Goal: Task Accomplishment & Management: Manage account settings

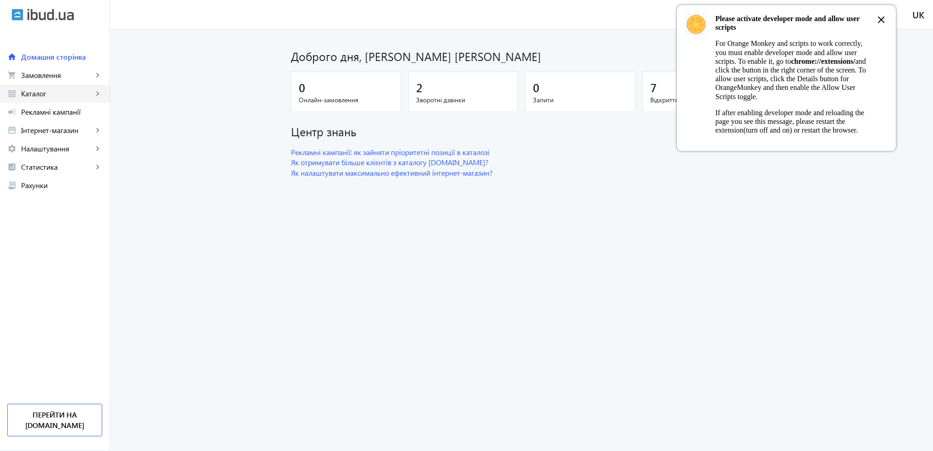
click at [40, 88] on link "grid_view Каталог keyboard_arrow_right" at bounding box center [55, 93] width 110 height 18
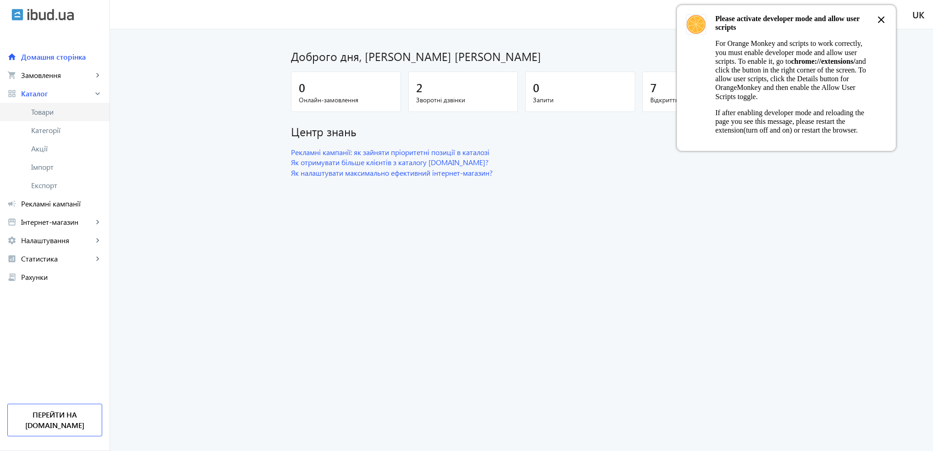
click at [40, 108] on span "Товари" at bounding box center [66, 111] width 71 height 9
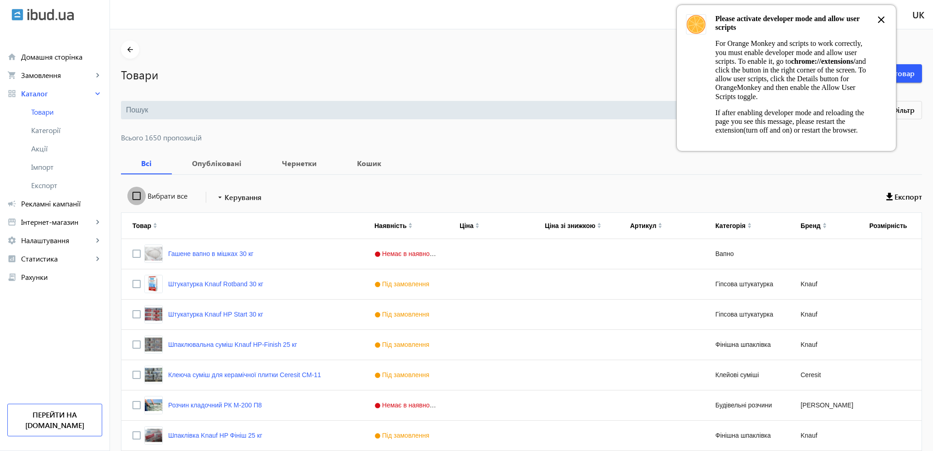
click at [128, 198] on input "Вибрати все" at bounding box center [136, 196] width 18 height 18
checkbox input "true"
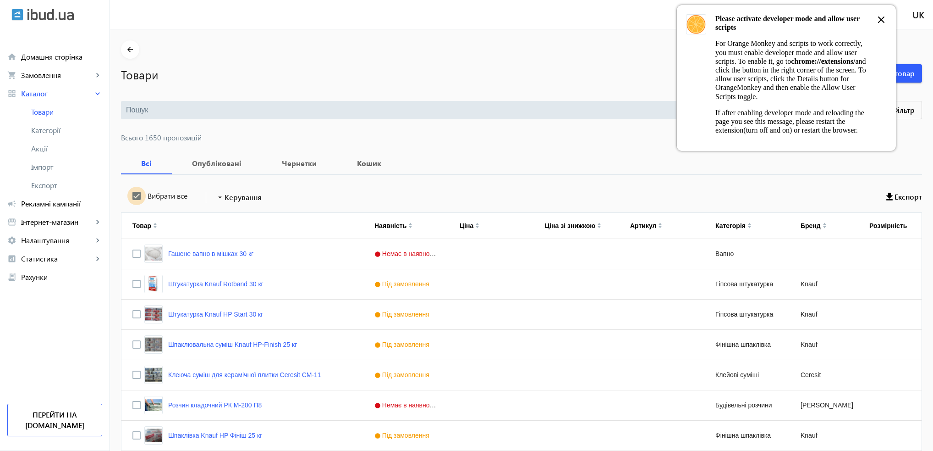
checkbox input "true"
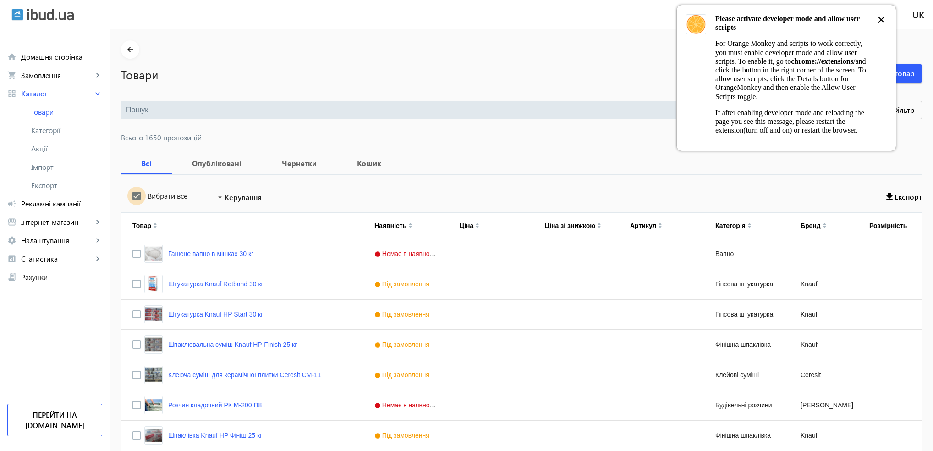
checkbox input "true"
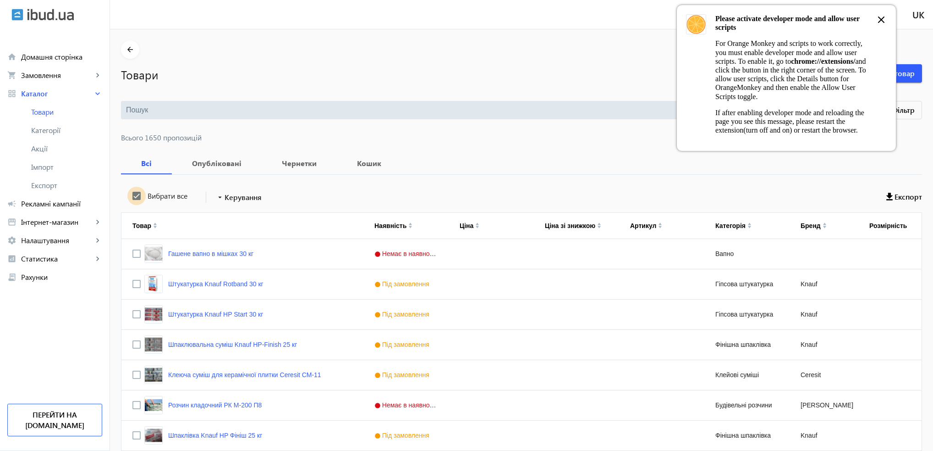
checkbox input "true"
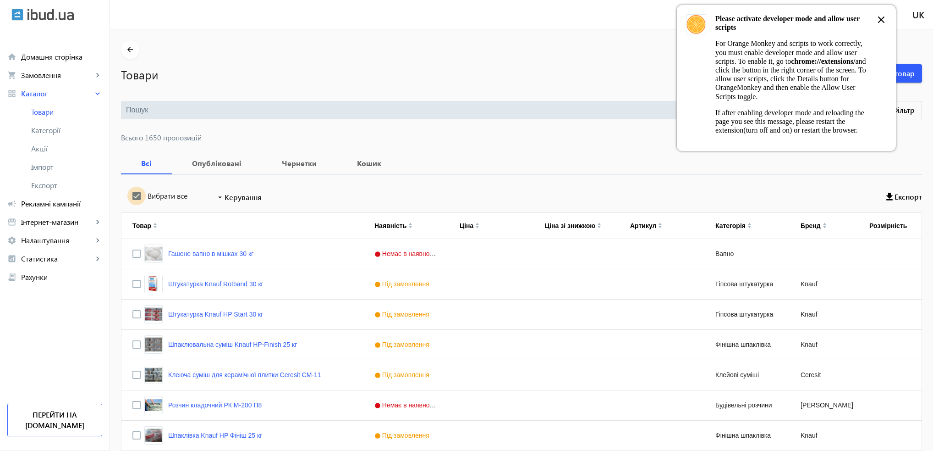
checkbox input "true"
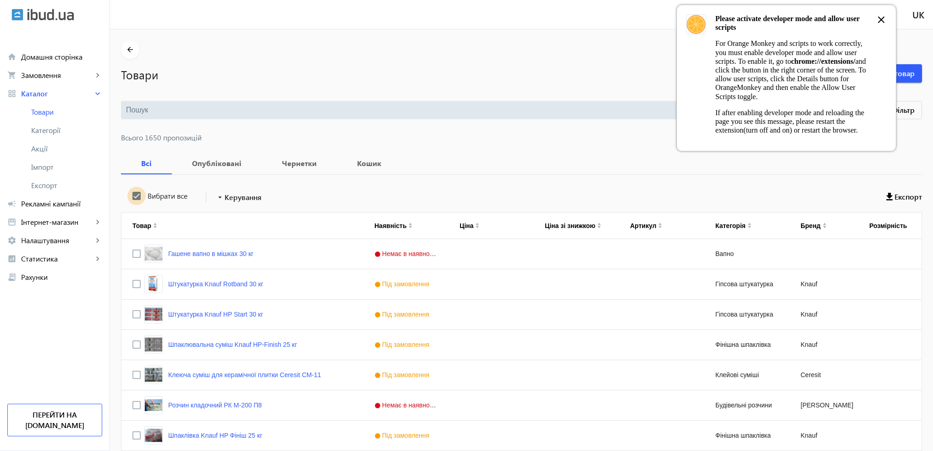
checkbox input "true"
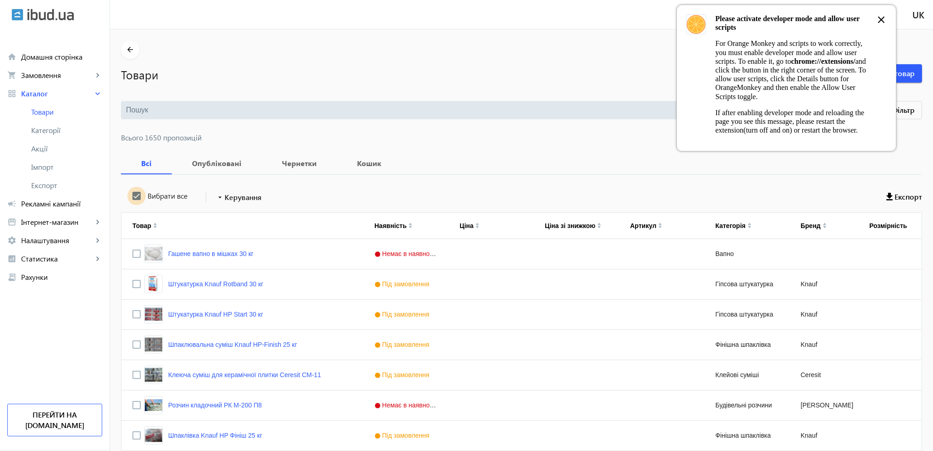
checkbox input "true"
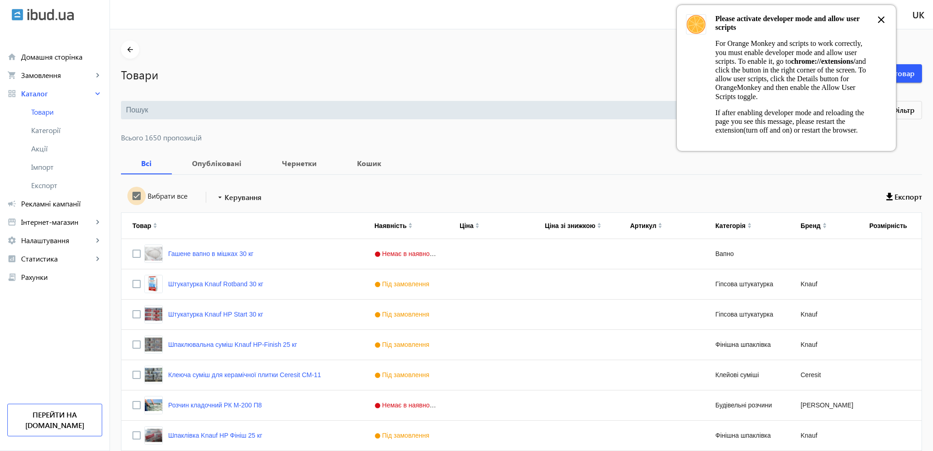
checkbox input "true"
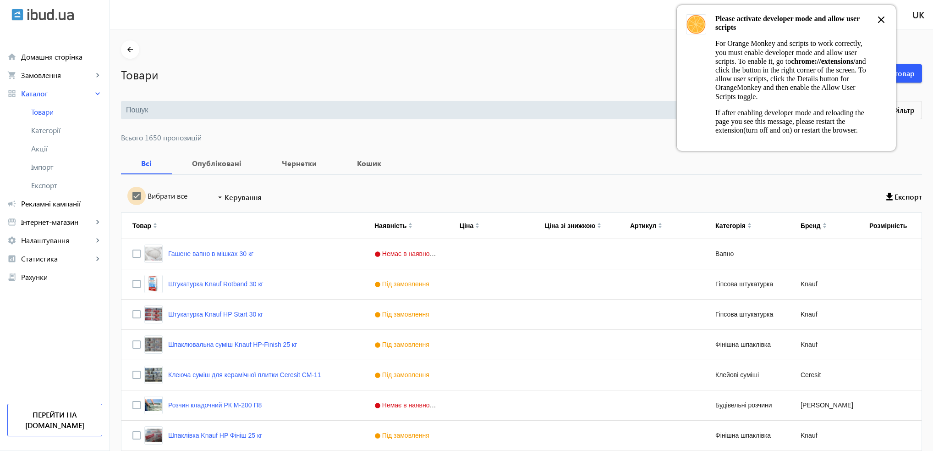
checkbox input "true"
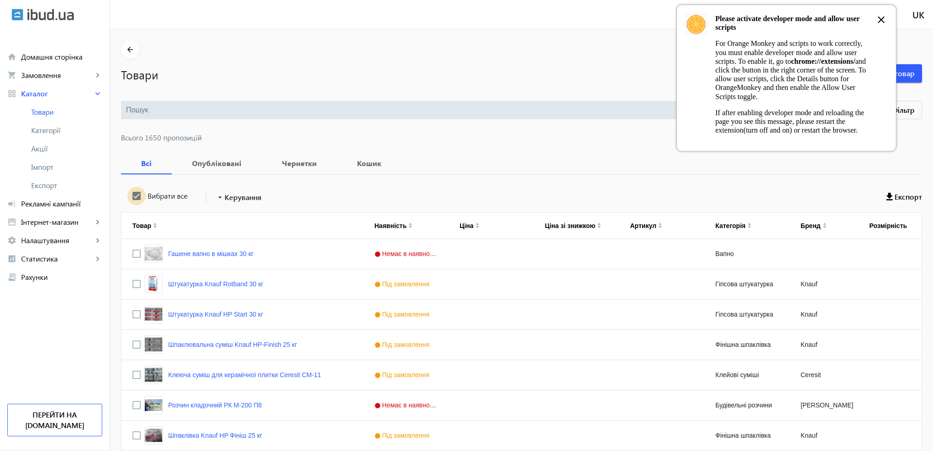
checkbox input "true"
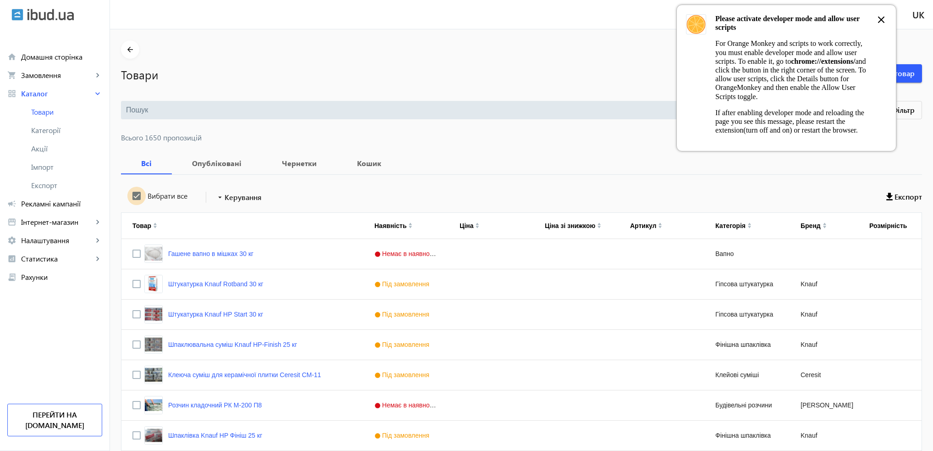
checkbox input "true"
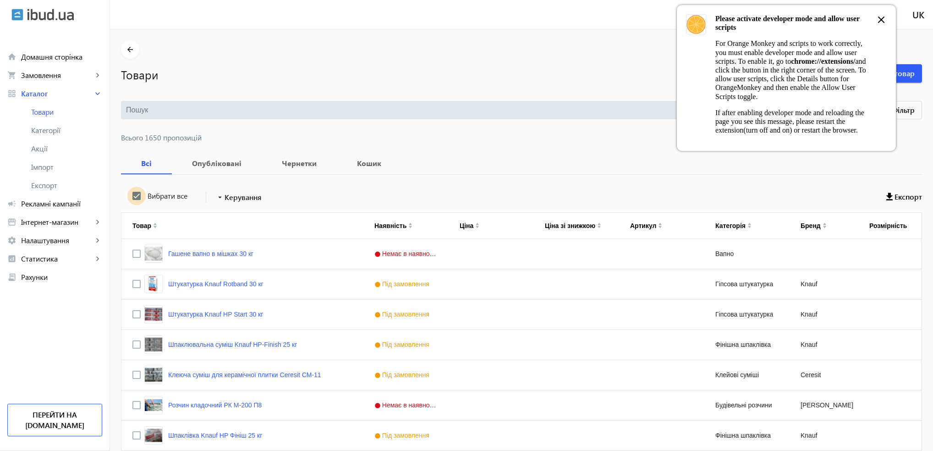
checkbox input "true"
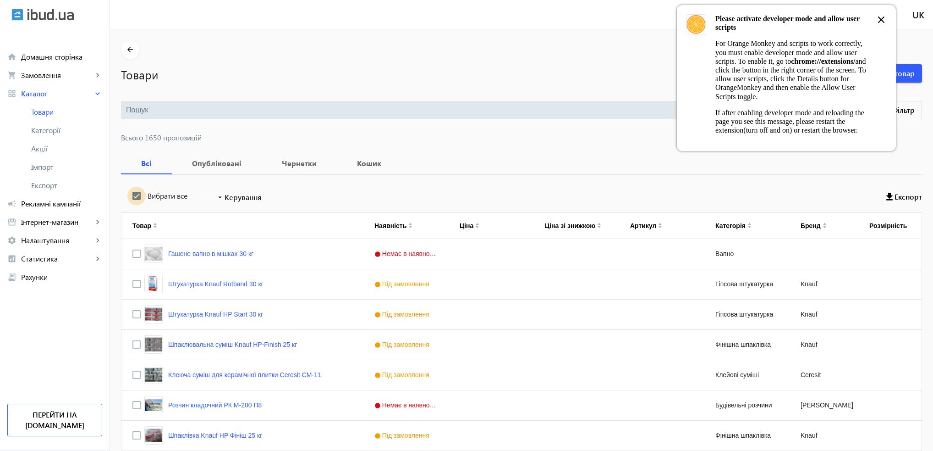
checkbox input "true"
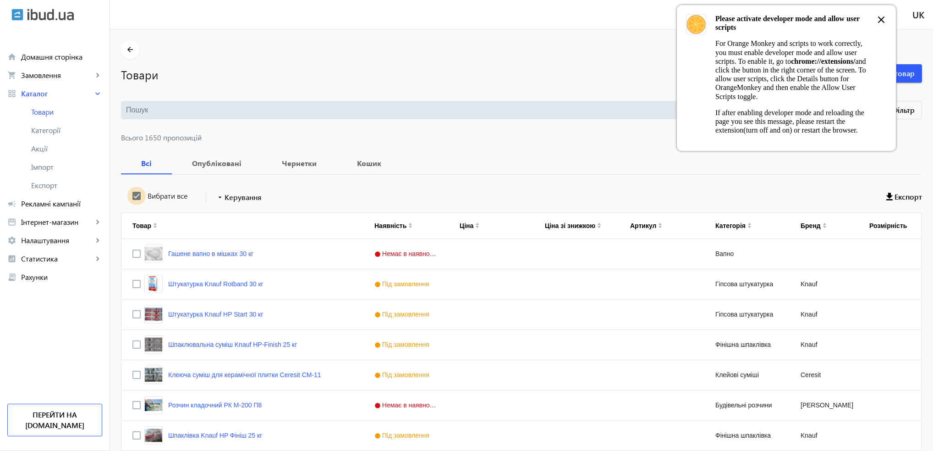
checkbox input "true"
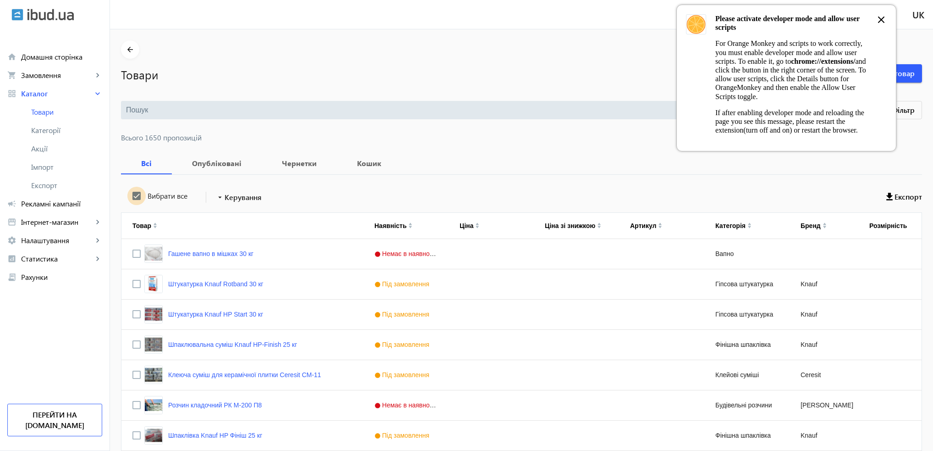
checkbox input "true"
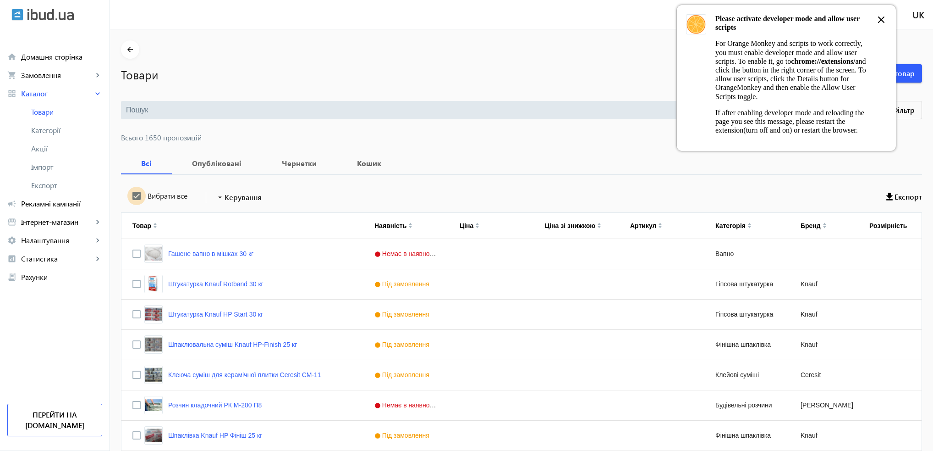
checkbox input "true"
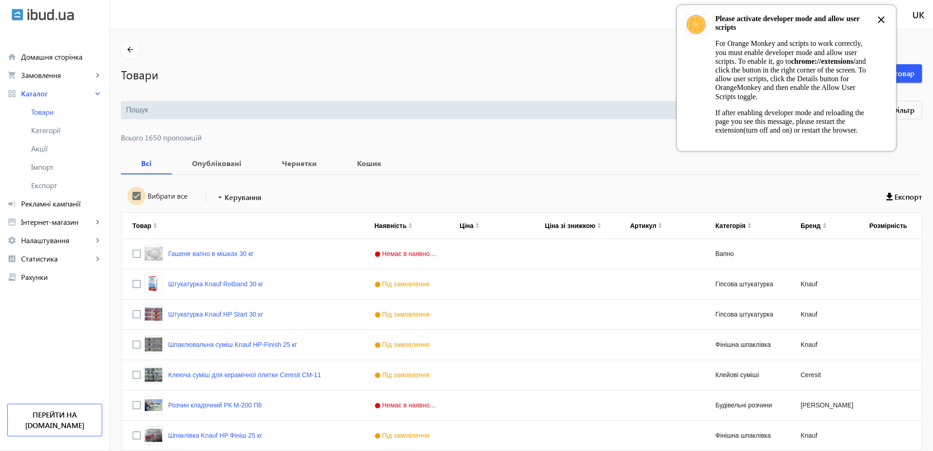
checkbox input "true"
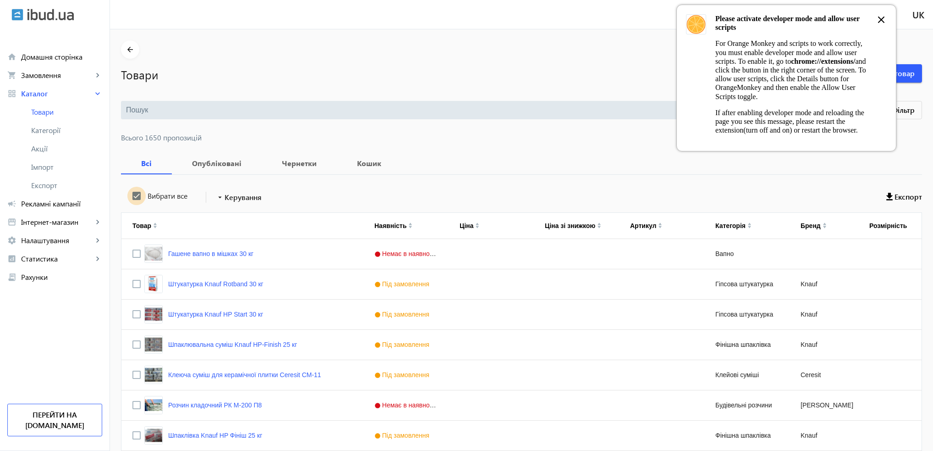
checkbox input "true"
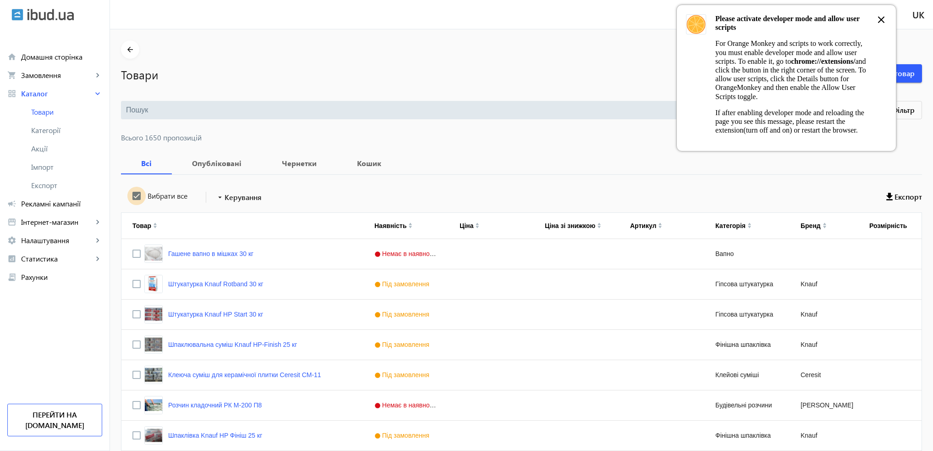
checkbox input "true"
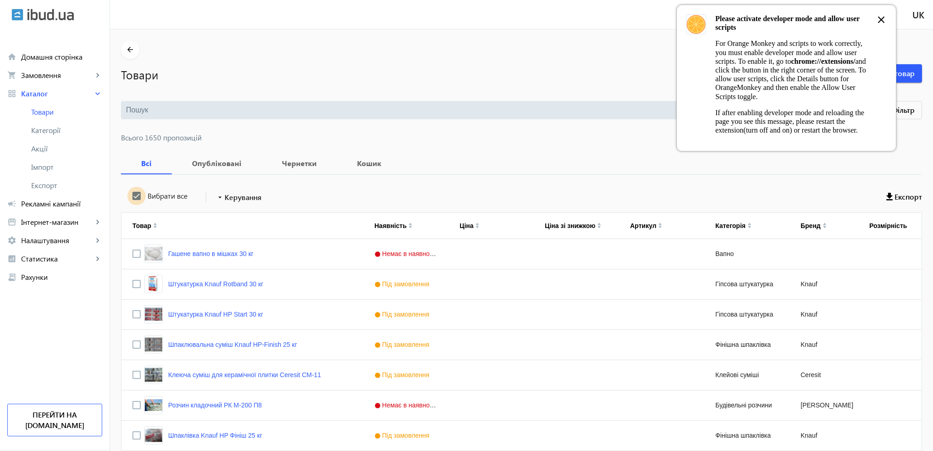
checkbox input "true"
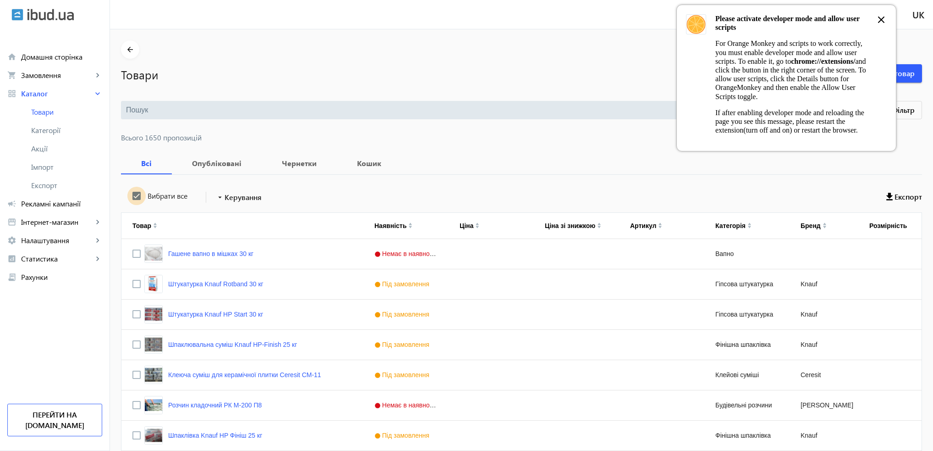
checkbox input "true"
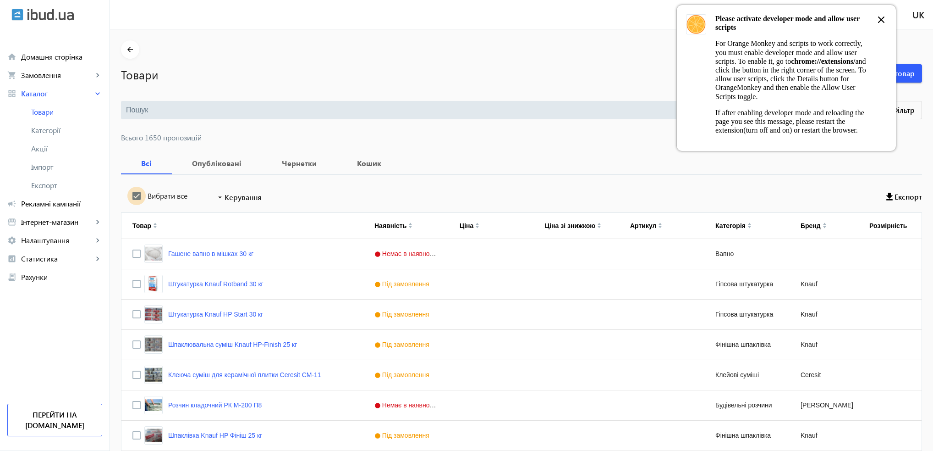
checkbox input "true"
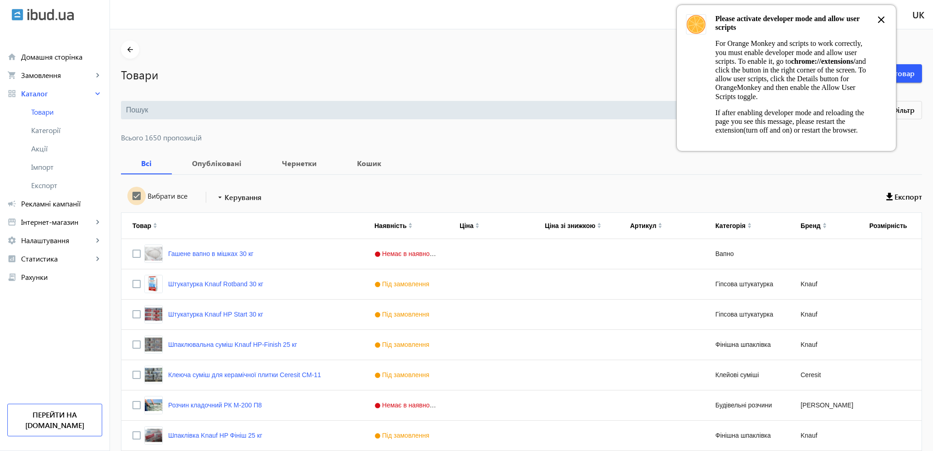
checkbox input "true"
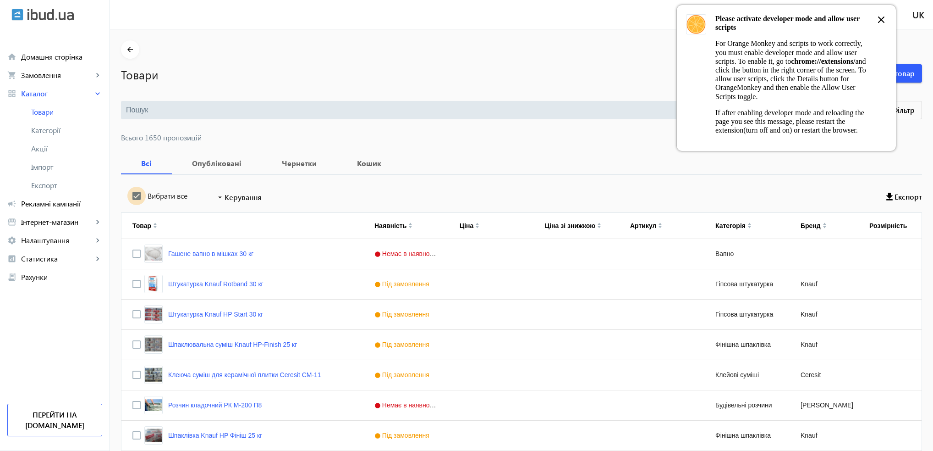
checkbox input "true"
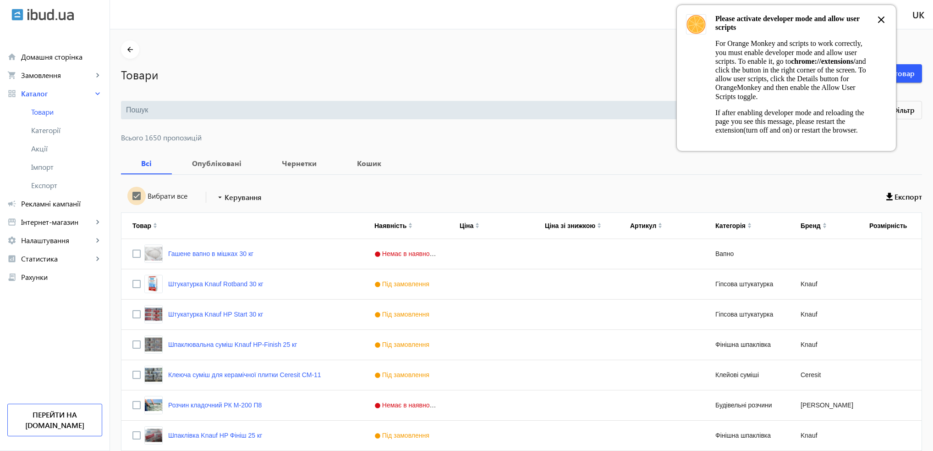
checkbox input "true"
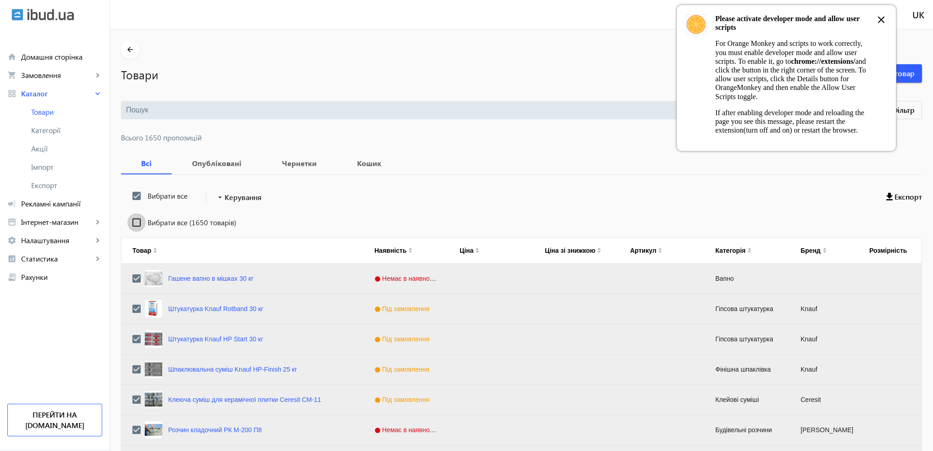
click at [131, 221] on input "Вибрати все (1650 товарів)" at bounding box center [136, 222] width 18 height 18
checkbox input "true"
click at [226, 199] on span "Керування" at bounding box center [243, 197] width 37 height 11
click at [233, 206] on span "Підняти вгору" at bounding box center [270, 202] width 110 height 7
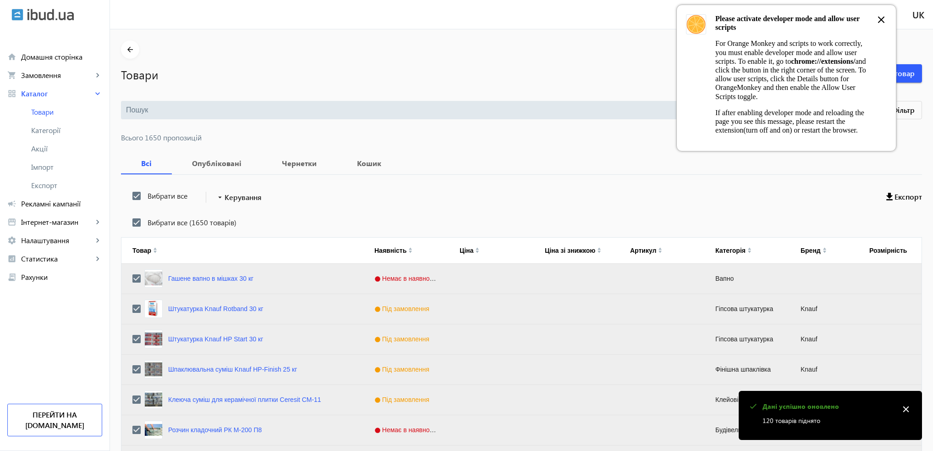
click at [880, 22] on icon at bounding box center [881, 19] width 11 height 11
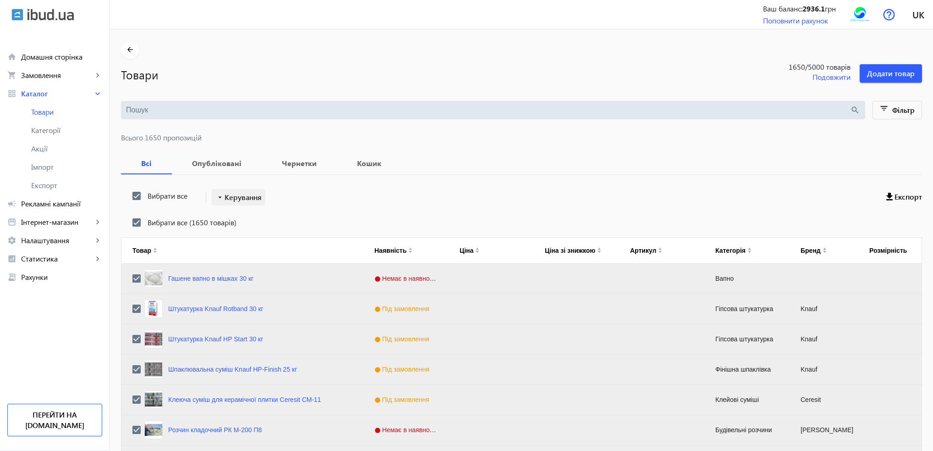
click at [246, 201] on span "Керування" at bounding box center [243, 197] width 37 height 11
click at [245, 206] on span "Підняти вгору" at bounding box center [270, 202] width 110 height 7
